Goal: Task Accomplishment & Management: Manage account settings

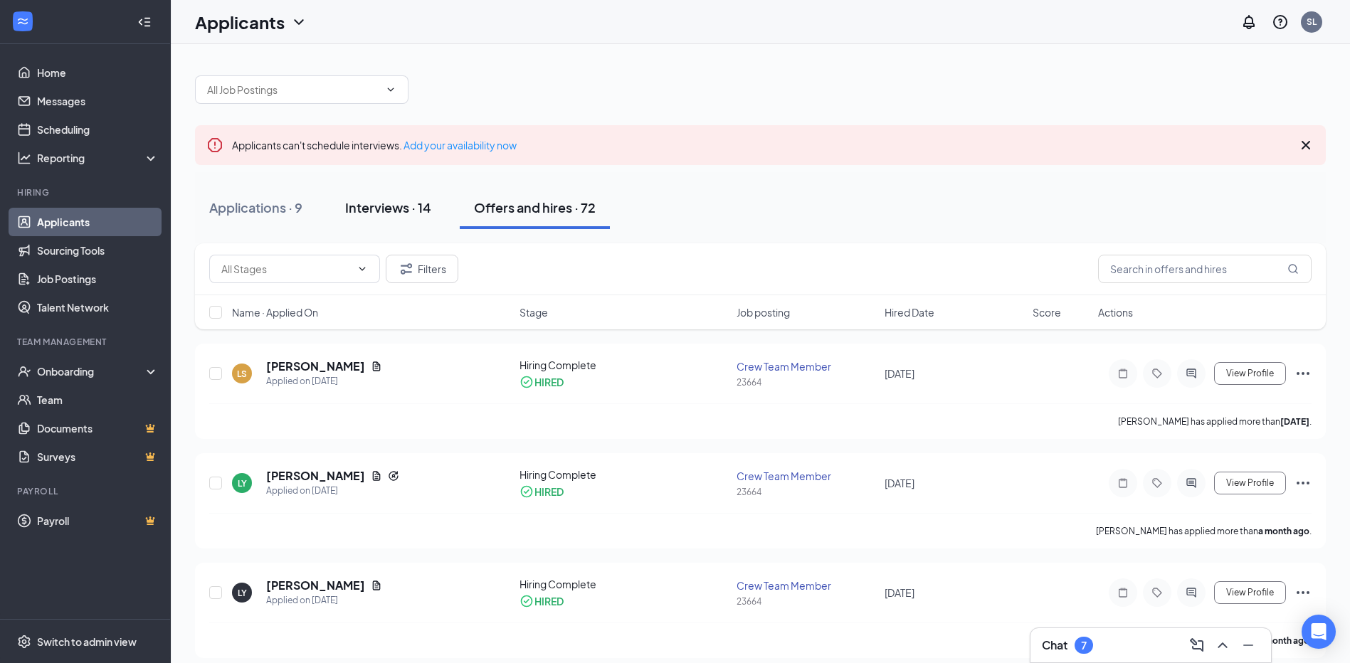
click at [357, 207] on div "Interviews · 14" at bounding box center [388, 208] width 86 height 18
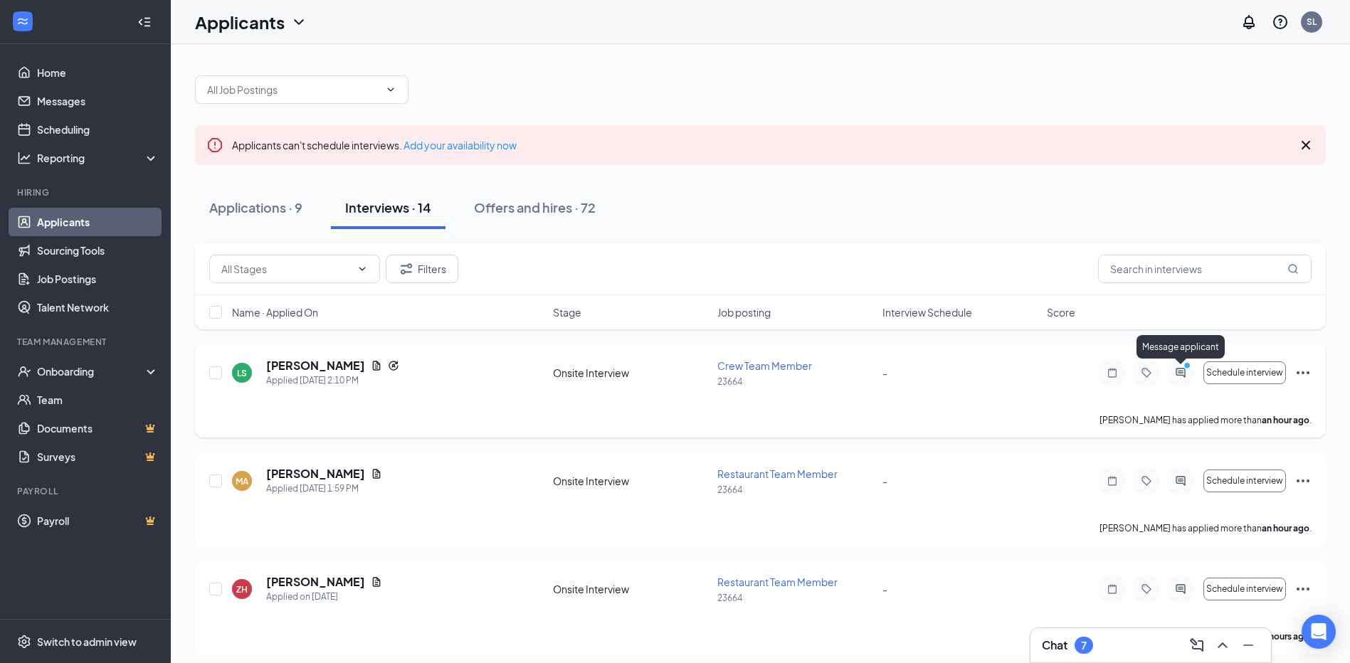
click at [1176, 374] on icon "ActiveChat" at bounding box center [1180, 372] width 17 height 11
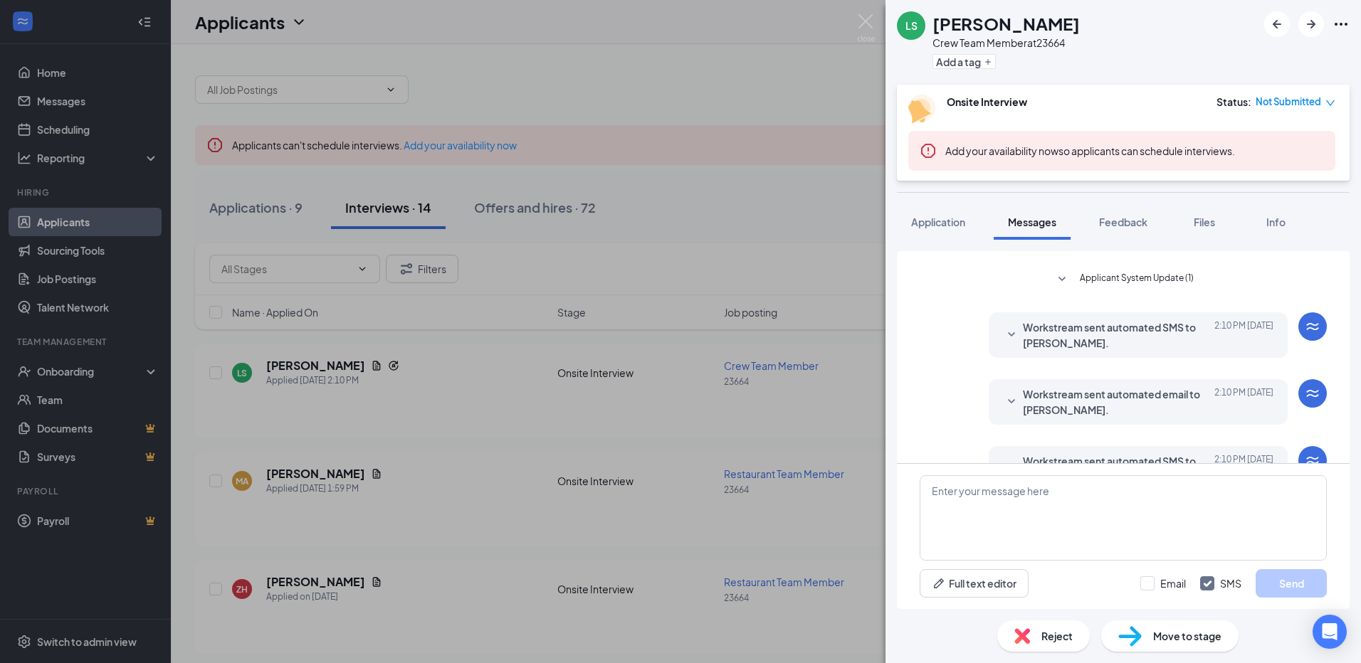
scroll to position [467, 0]
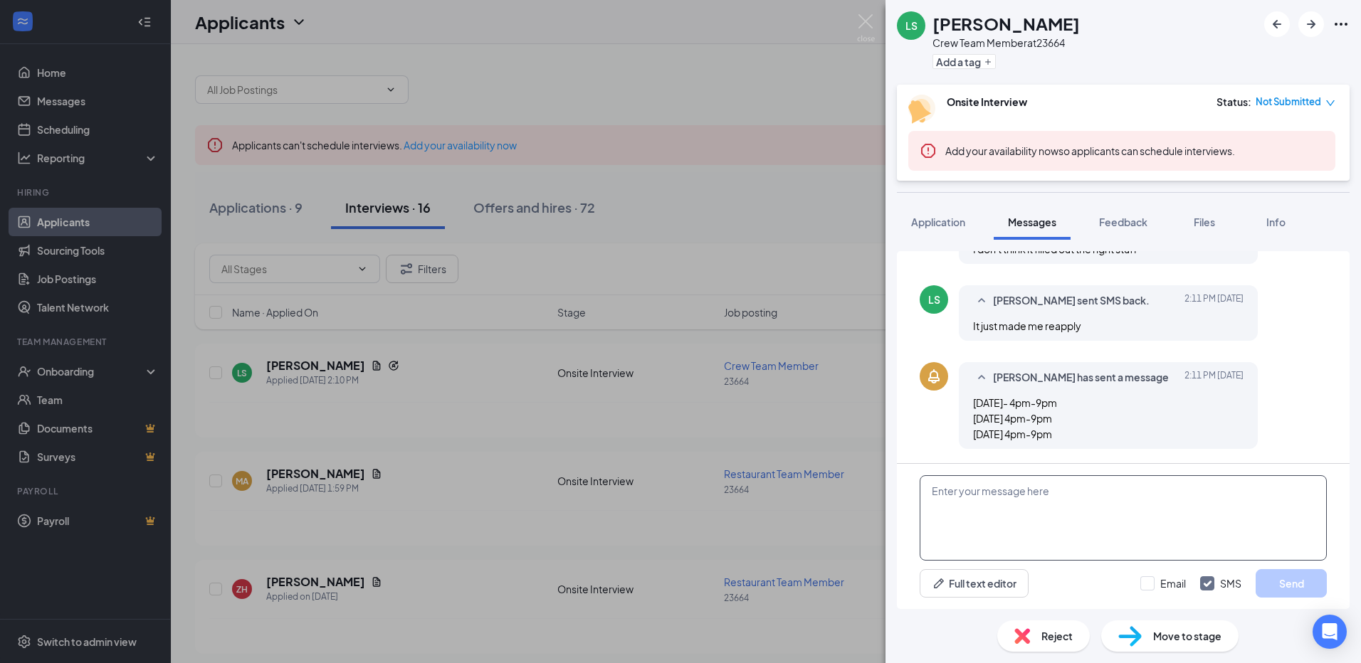
drag, startPoint x: 967, startPoint y: 531, endPoint x: 875, endPoint y: 504, distance: 95.7
click at [938, 520] on textarea at bounding box center [1122, 517] width 407 height 85
type textarea "i will send it again"
click at [1292, 584] on button "Send" at bounding box center [1290, 583] width 71 height 28
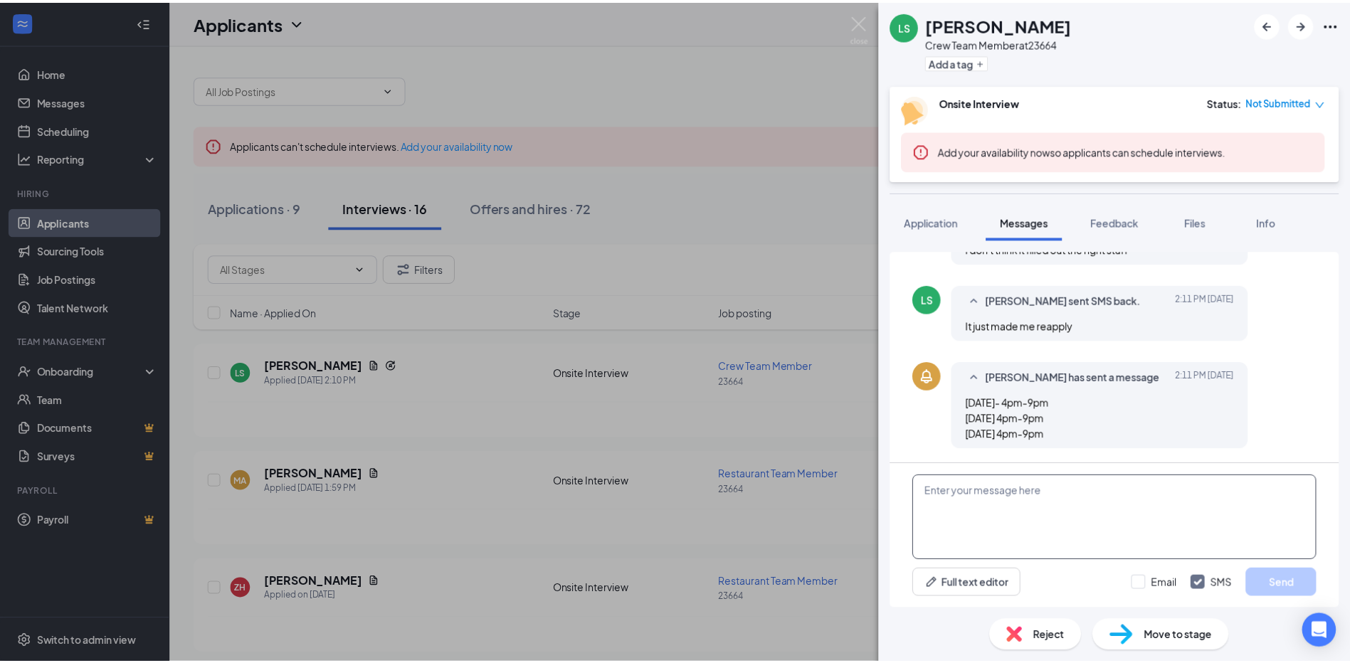
scroll to position [558, 0]
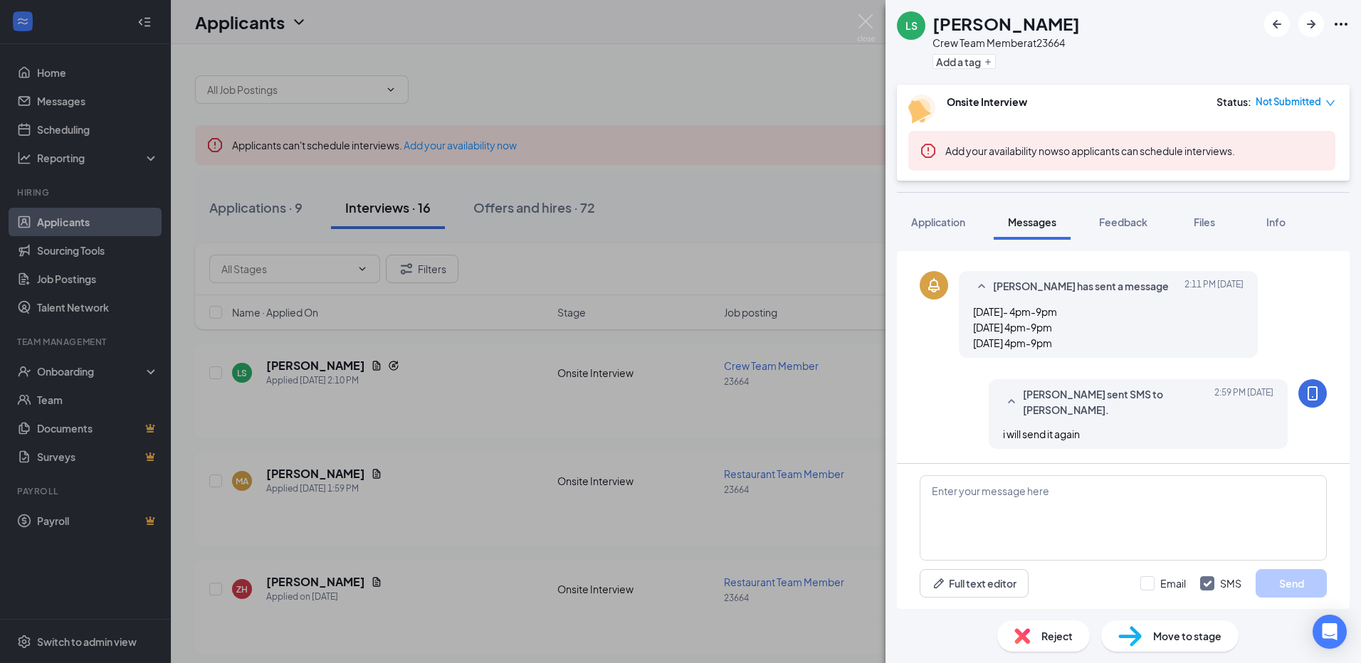
click at [736, 252] on div "LS [PERSON_NAME] Crew Team Member at 23664 Add a tag Onsite Interview Status : …" at bounding box center [680, 331] width 1361 height 663
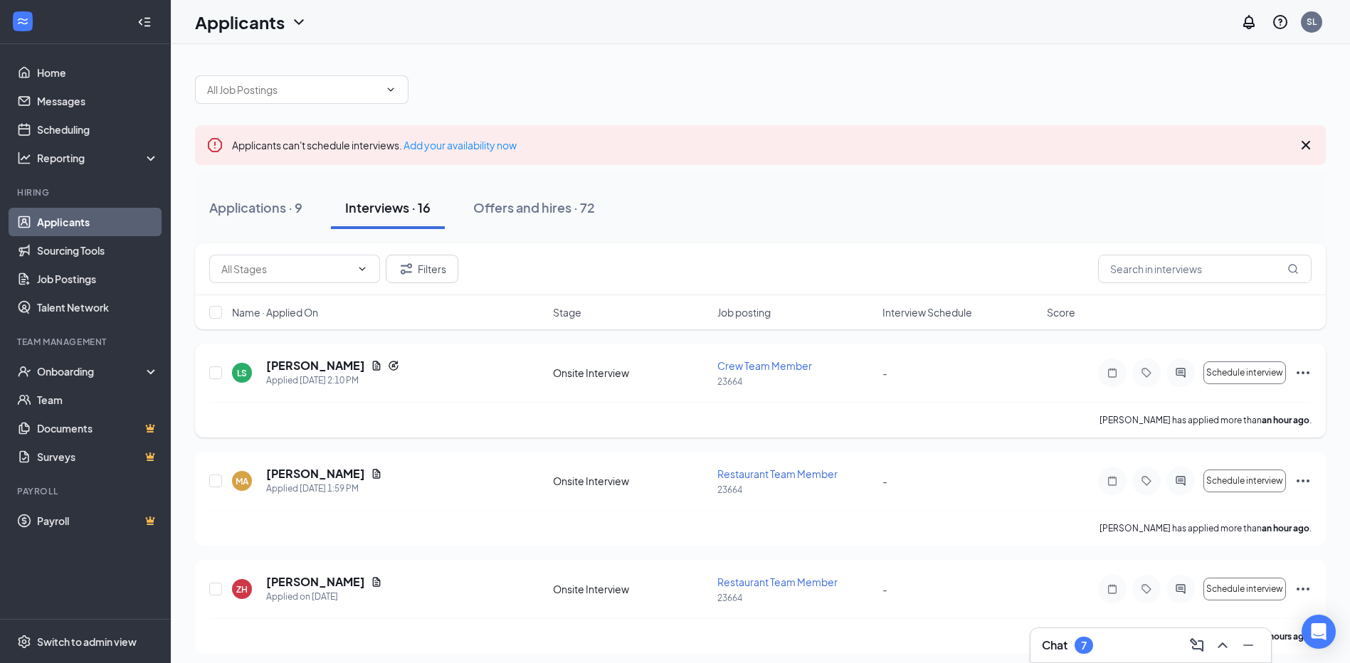
click at [1302, 369] on icon "Ellipses" at bounding box center [1302, 372] width 17 height 17
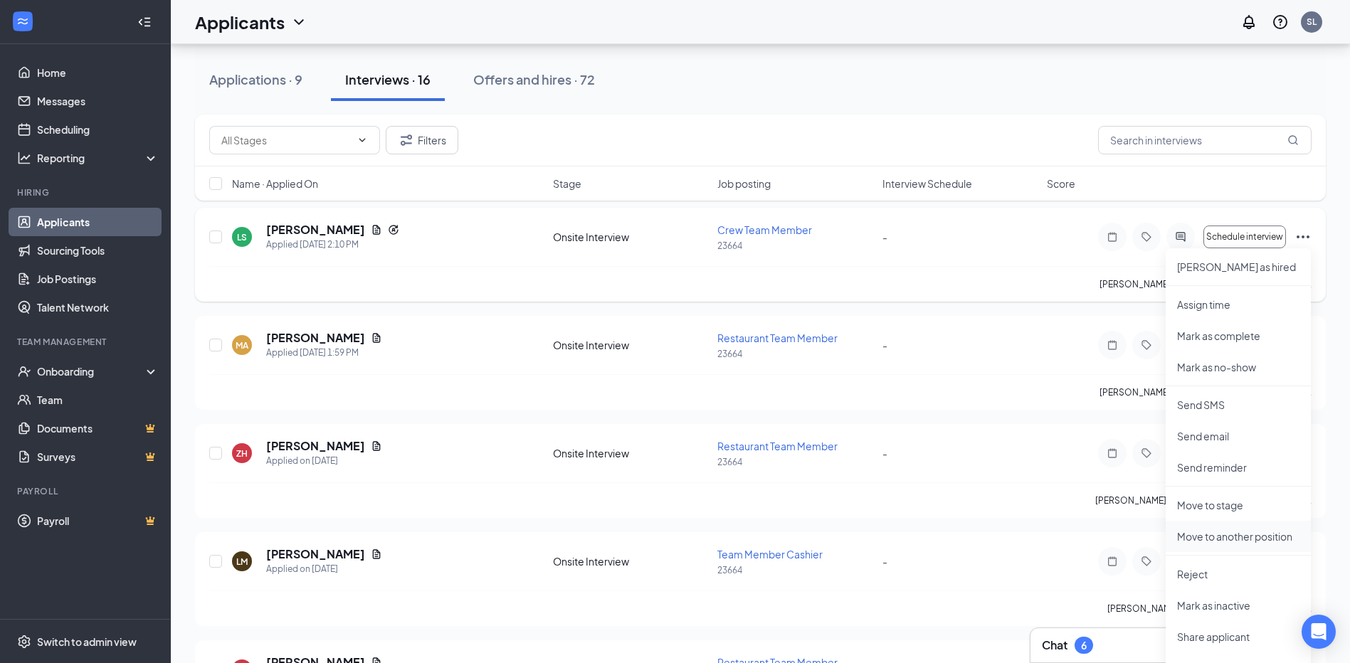
scroll to position [142, 0]
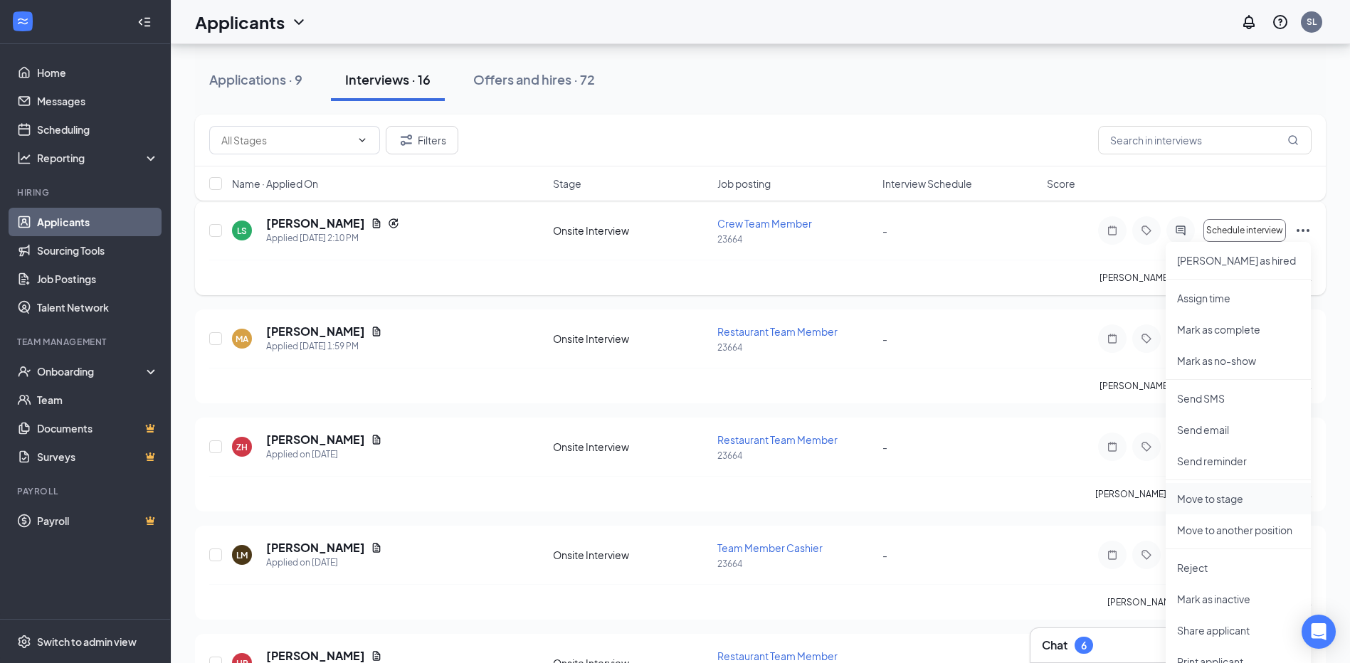
click at [1225, 503] on p "Move to stage" at bounding box center [1238, 499] width 122 height 14
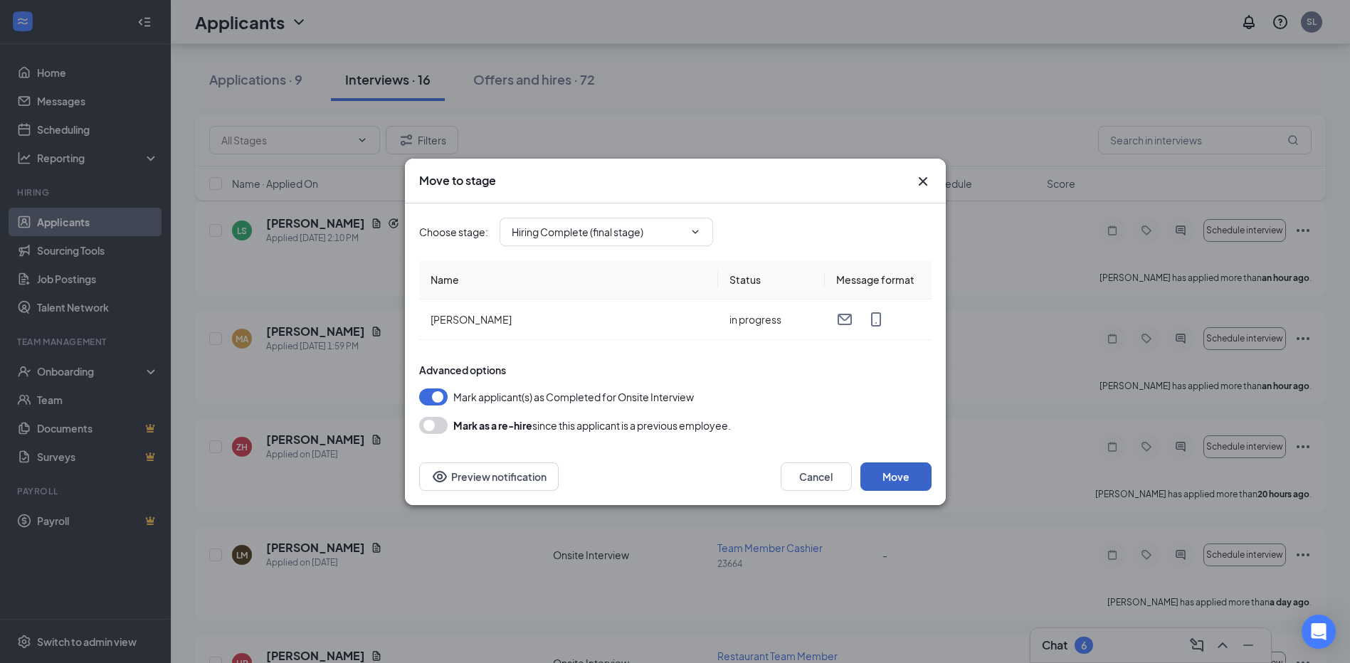
click at [914, 473] on button "Move" at bounding box center [895, 477] width 71 height 28
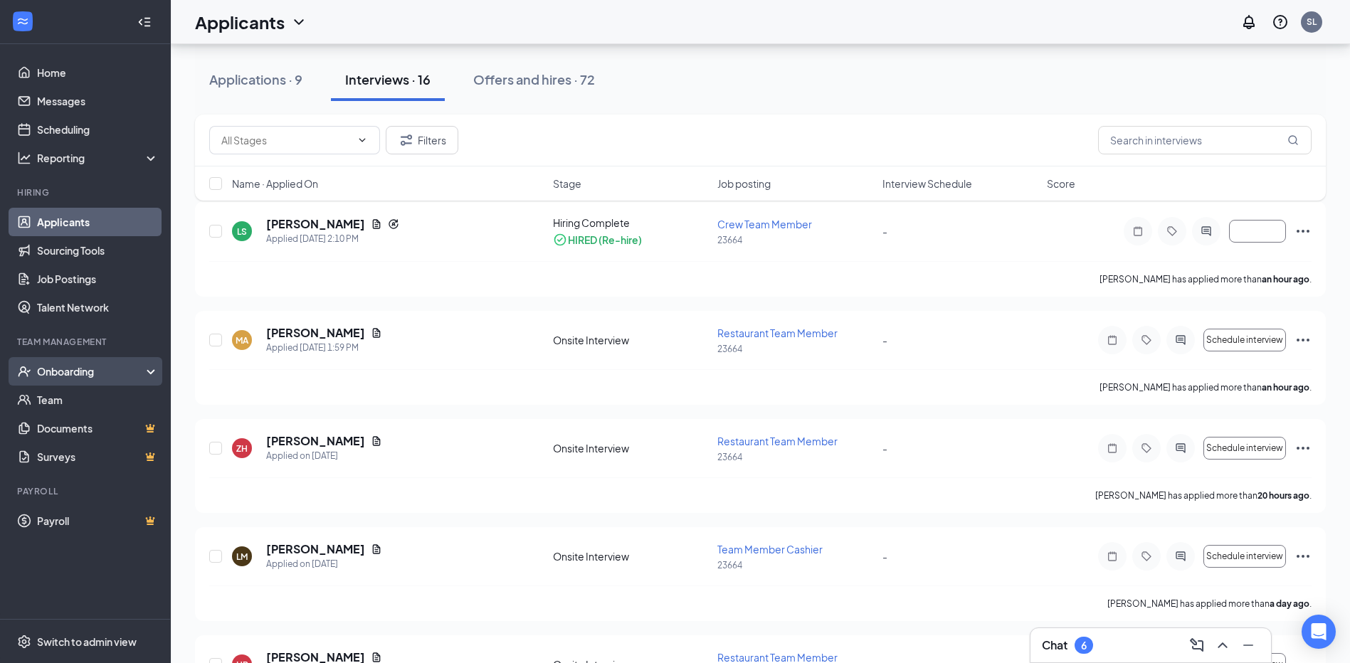
click at [152, 365] on div "Onboarding" at bounding box center [85, 371] width 171 height 28
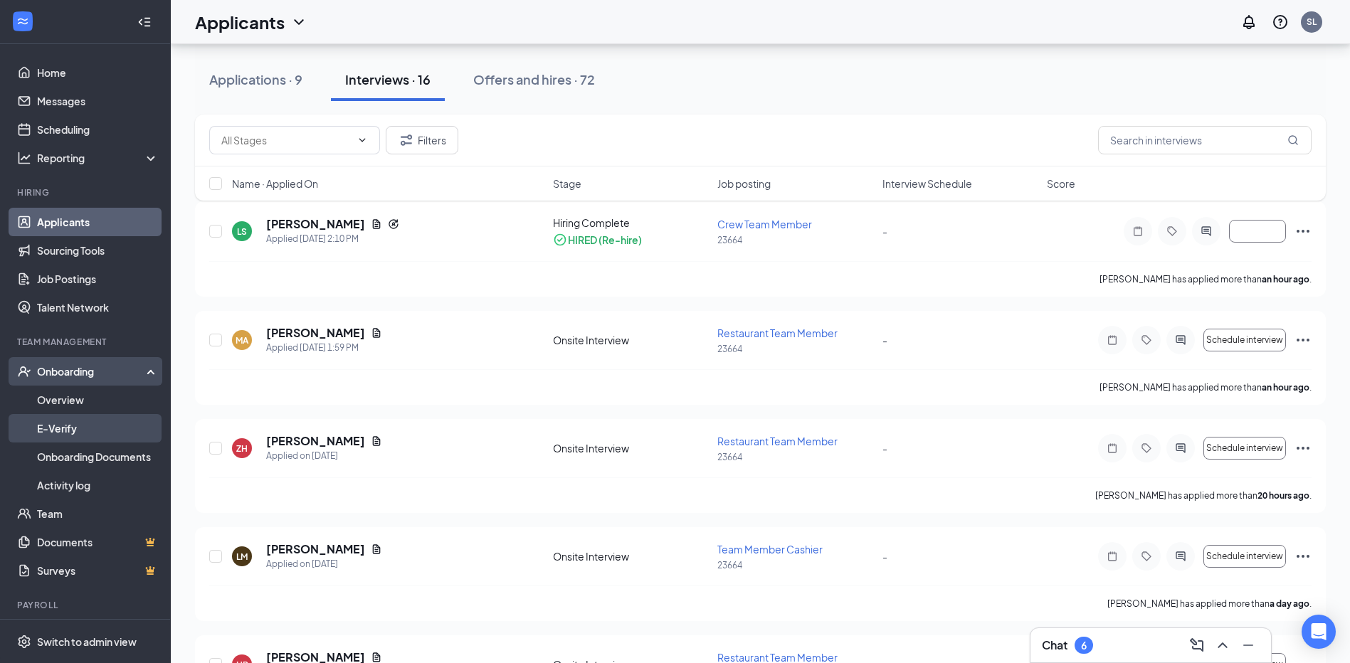
drag, startPoint x: 146, startPoint y: 433, endPoint x: 137, endPoint y: 431, distance: 9.0
drag, startPoint x: 137, startPoint y: 431, endPoint x: 105, endPoint y: 482, distance: 60.8
click at [105, 482] on link "Activity log" at bounding box center [98, 485] width 122 height 28
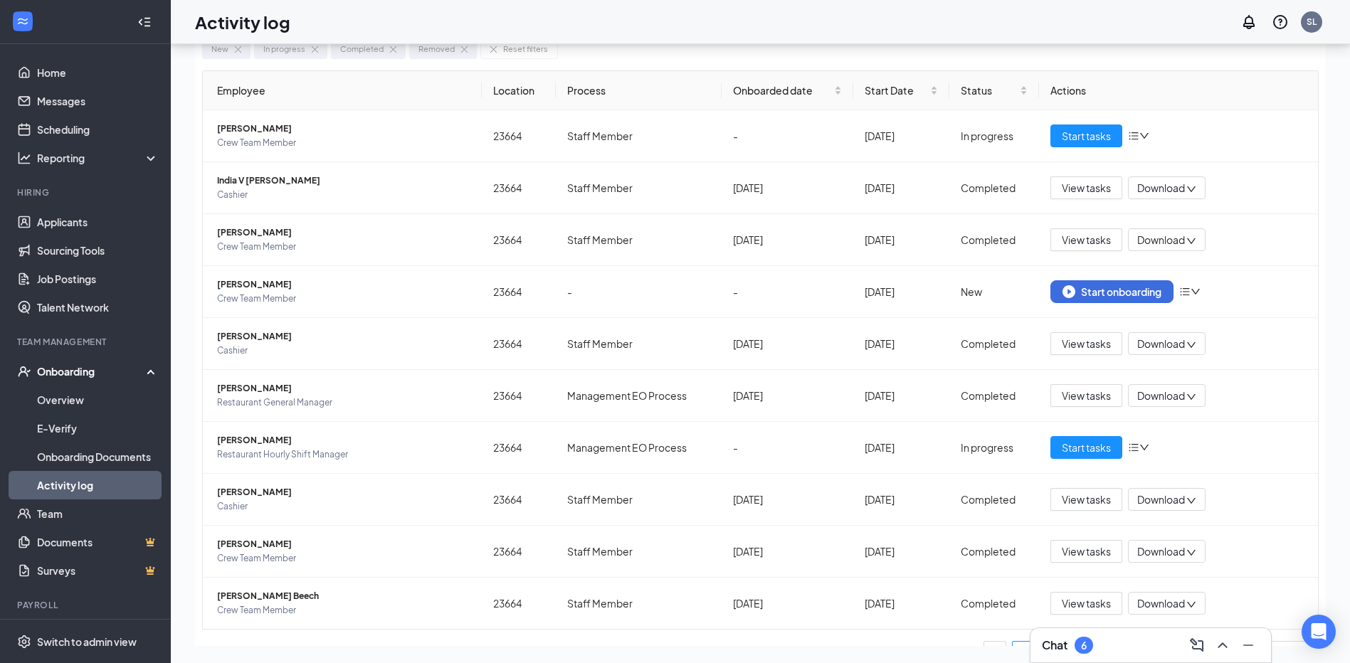
scroll to position [64, 0]
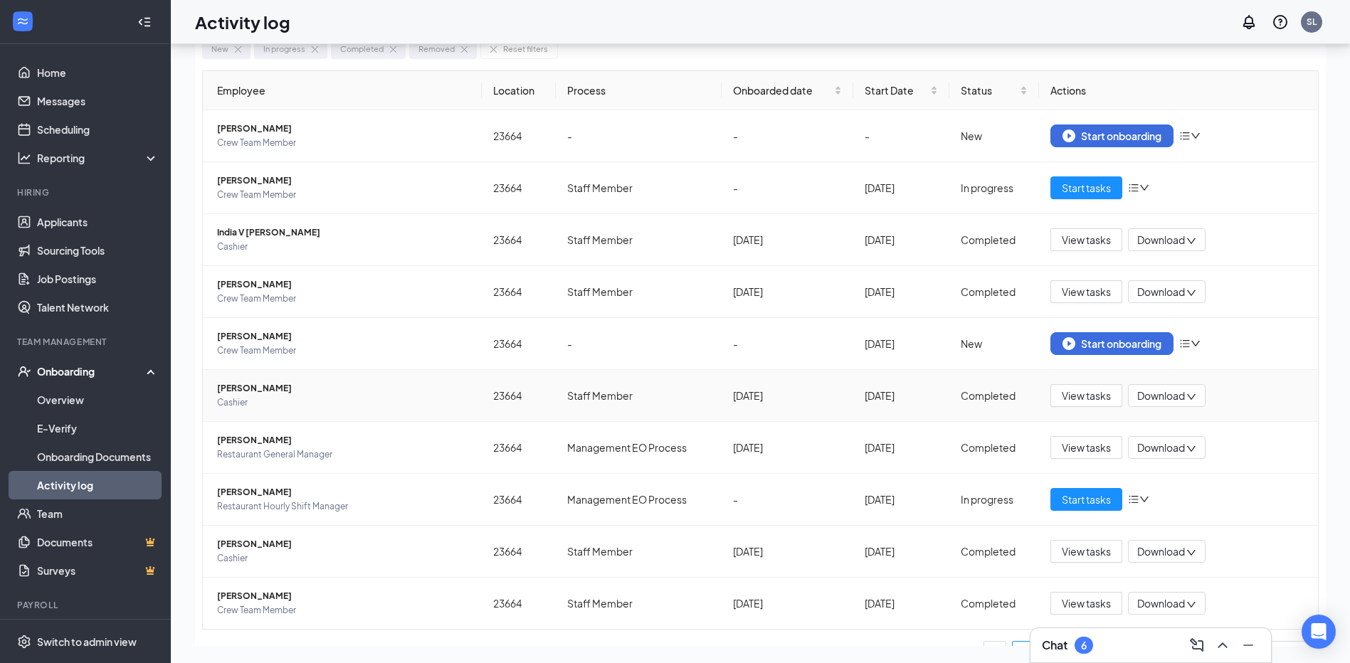
drag, startPoint x: 813, startPoint y: 405, endPoint x: 830, endPoint y: 391, distance: 22.8
drag, startPoint x: 830, startPoint y: 391, endPoint x: 1108, endPoint y: 139, distance: 374.3
click at [1108, 139] on div "Start onboarding" at bounding box center [1111, 136] width 99 height 13
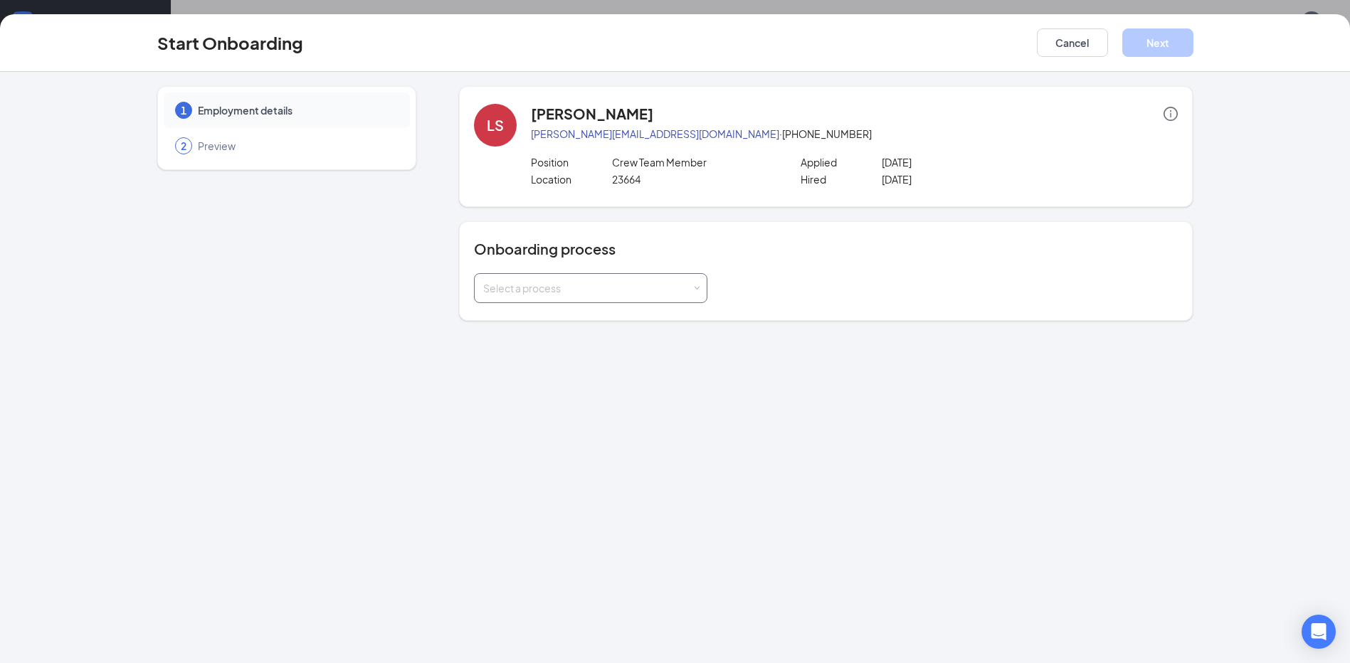
click at [695, 292] on div "Select a process" at bounding box center [590, 288] width 215 height 28
click at [623, 340] on li "Staff Member" at bounding box center [590, 345] width 233 height 26
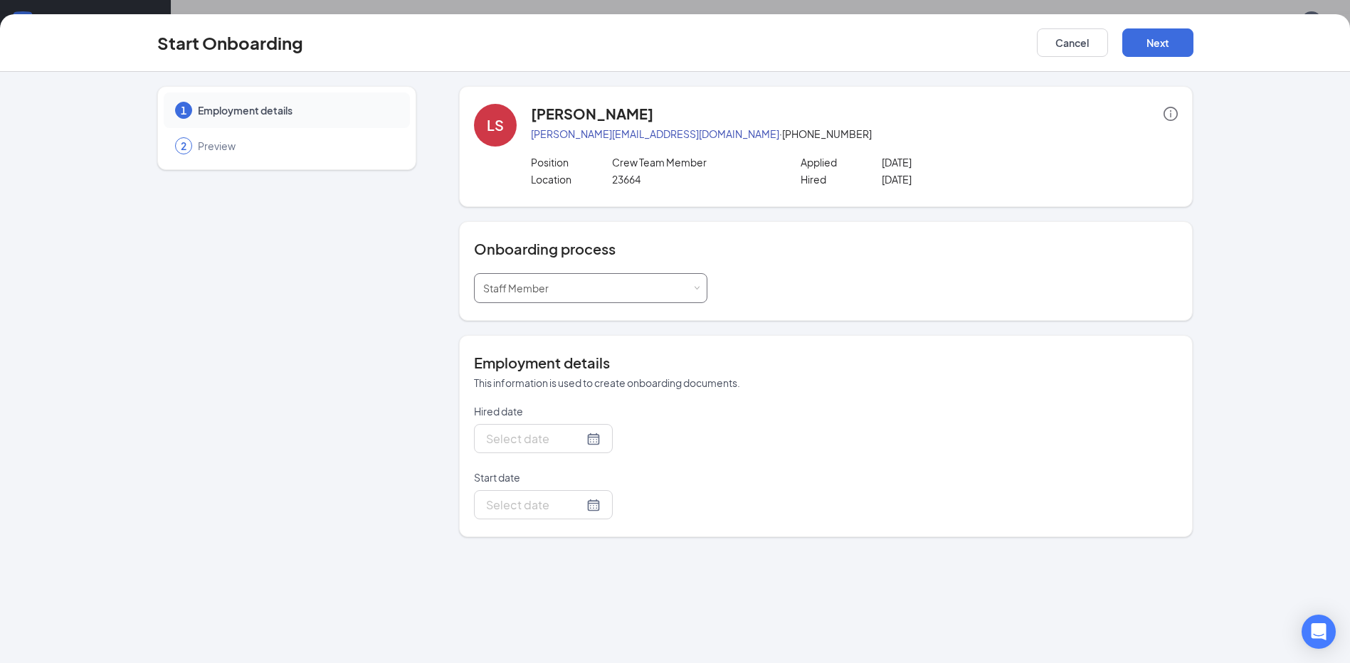
type input "[DATE]"
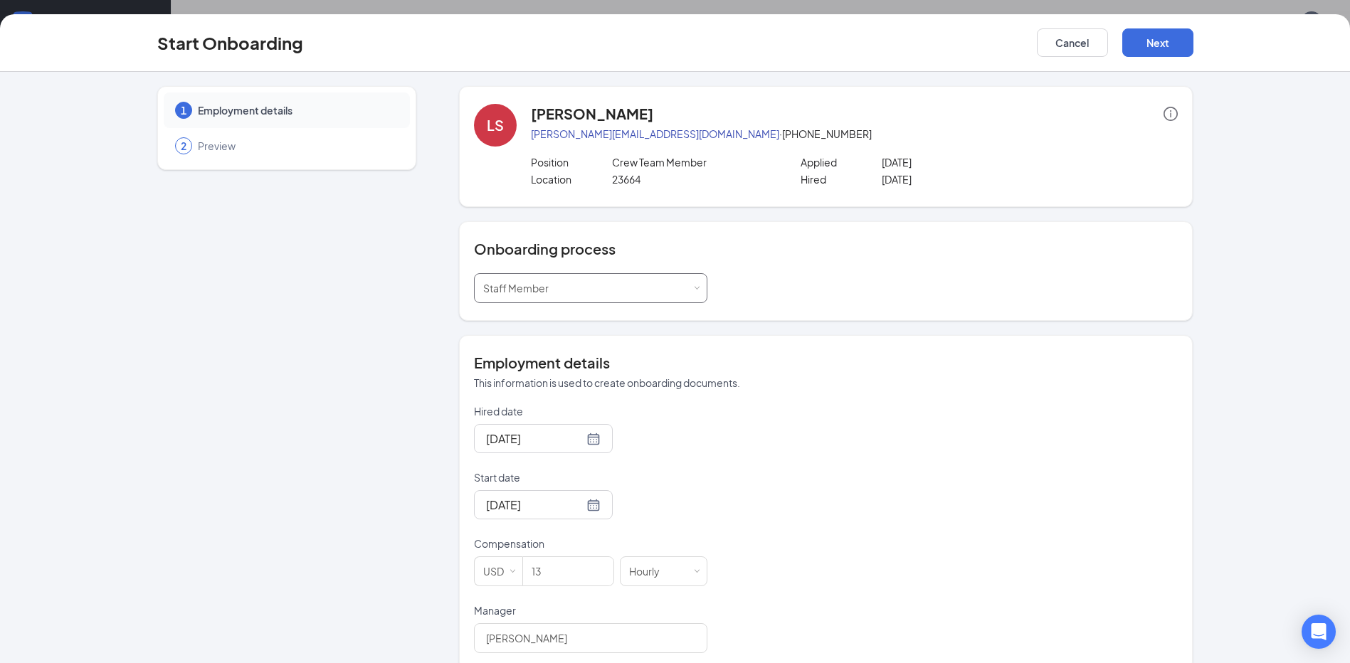
scroll to position [0, 0]
click at [1161, 41] on button "Next" at bounding box center [1157, 42] width 71 height 28
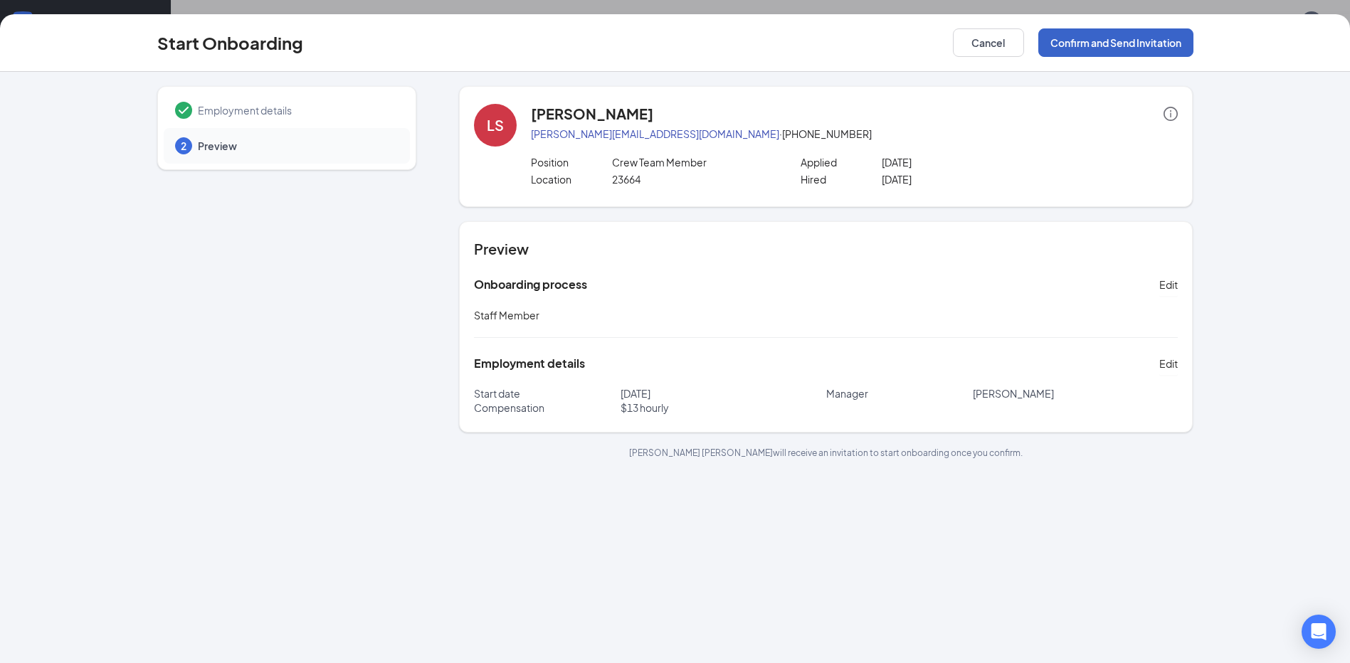
click at [1161, 41] on button "Confirm and Send Invitation" at bounding box center [1115, 42] width 155 height 28
